Goal: Task Accomplishment & Management: Complete application form

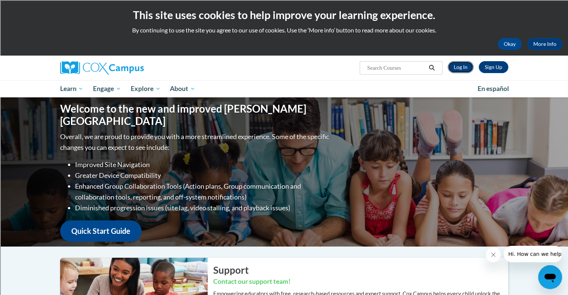
click at [458, 68] on link "Log In" at bounding box center [460, 67] width 26 height 12
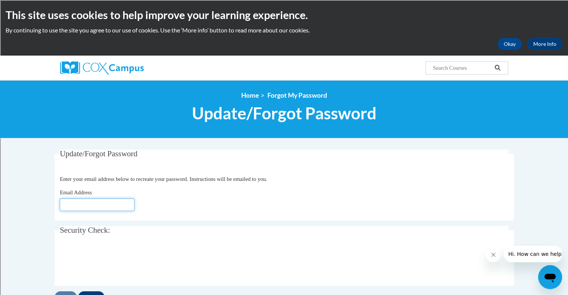
click at [104, 201] on input "Email Address" at bounding box center [97, 205] width 75 height 13
type input "[EMAIL_ADDRESS][DOMAIN_NAME]"
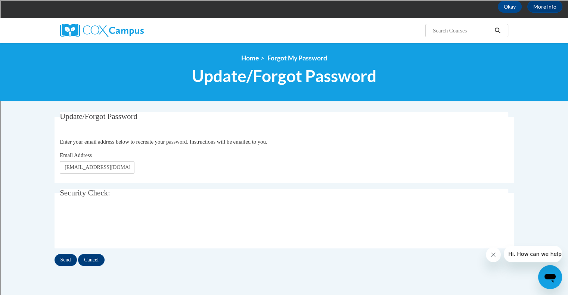
scroll to position [46, 0]
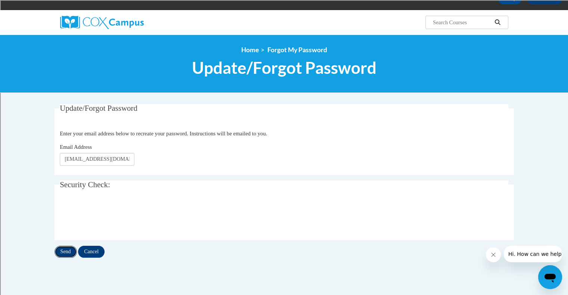
click at [61, 254] on input "Send" at bounding box center [65, 252] width 22 height 12
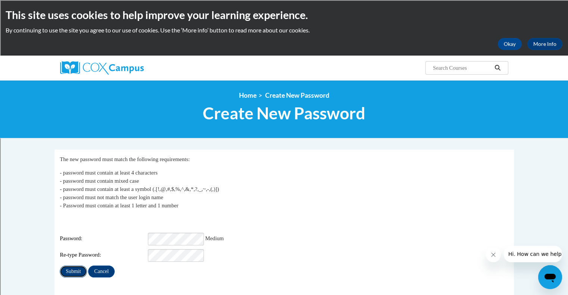
click at [77, 266] on input "Submit" at bounding box center [73, 272] width 27 height 12
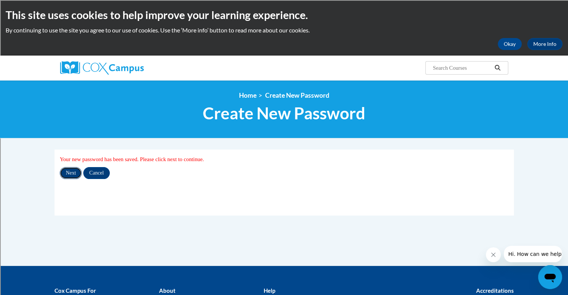
click at [68, 176] on input "Next" at bounding box center [71, 173] width 22 height 12
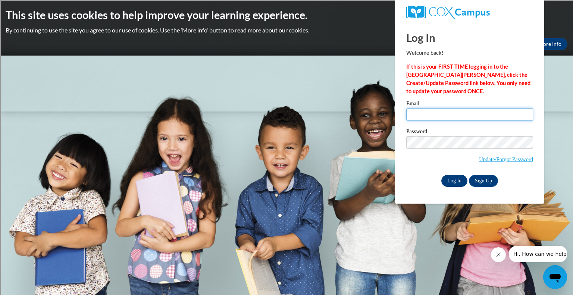
type input "[EMAIL_ADDRESS][DOMAIN_NAME]"
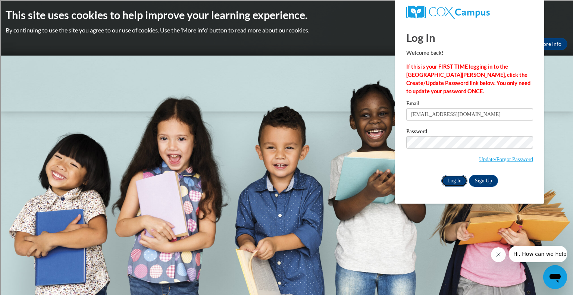
click at [451, 179] on input "Log In" at bounding box center [454, 181] width 26 height 12
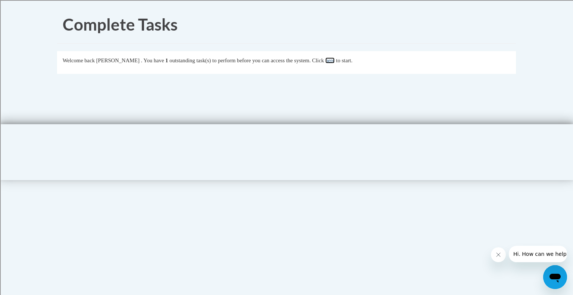
click at [335, 59] on link "here" at bounding box center [329, 60] width 9 height 6
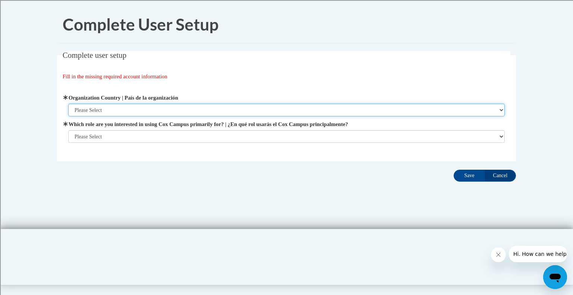
click at [164, 109] on select "Please Select [GEOGRAPHIC_DATA] | [GEOGRAPHIC_DATA] Outside of [GEOGRAPHIC_DATA…" at bounding box center [286, 110] width 437 height 13
select select "ad49bcad-a171-4b2e-b99c-48b446064914"
click at [68, 104] on select "Please Select [GEOGRAPHIC_DATA] | [GEOGRAPHIC_DATA] Outside of [GEOGRAPHIC_DATA…" at bounding box center [286, 110] width 437 height 13
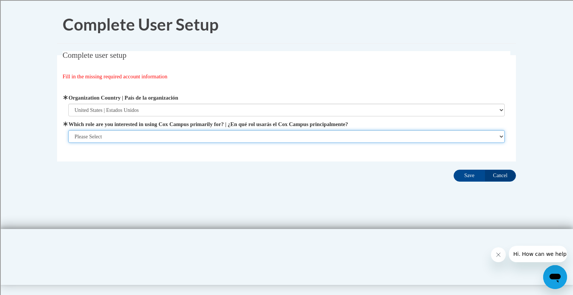
click at [154, 139] on select "Please Select College/University | Colegio/Universidad Community/Nonprofit Part…" at bounding box center [286, 136] width 437 height 13
select select "fbf2d438-af2f-41f8-98f1-81c410e29de3"
click at [68, 143] on select "Please Select College/University | Colegio/Universidad Community/Nonprofit Part…" at bounding box center [286, 136] width 437 height 13
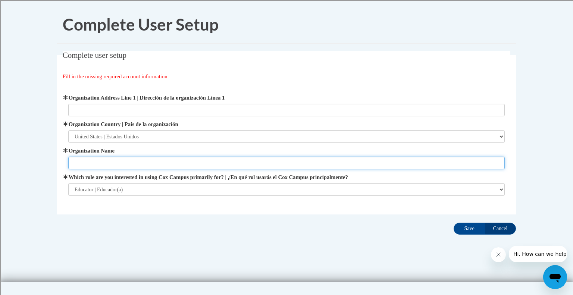
click at [144, 165] on input "Organization Name" at bounding box center [286, 163] width 437 height 13
type input "[GEOGRAPHIC_DATA]/[GEOGRAPHIC_DATA] Unified"
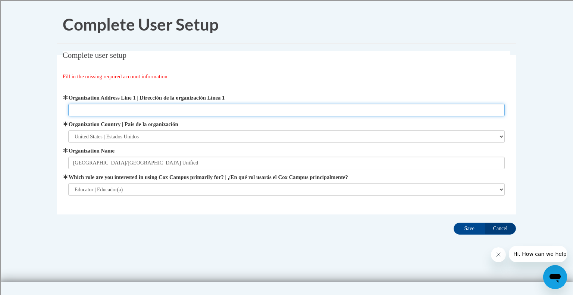
type input "[STREET_ADDRESS]"
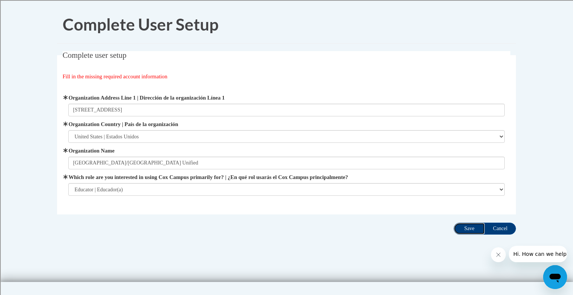
click at [464, 230] on input "Save" at bounding box center [469, 229] width 31 height 12
